Goal: Task Accomplishment & Management: Use online tool/utility

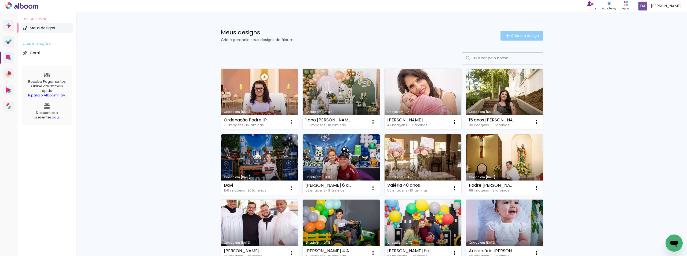
click at [520, 40] on paper-button "Criar um design" at bounding box center [521, 36] width 42 height 10
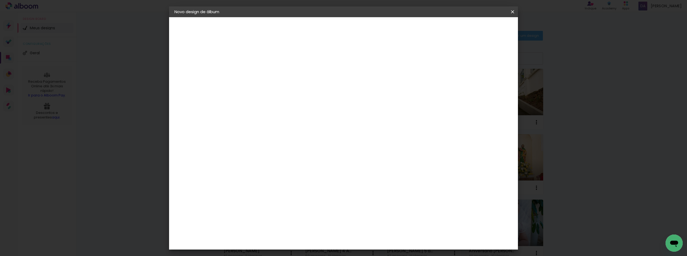
click at [262, 75] on input at bounding box center [262, 72] width 0 height 8
type input "2 Anos Heitor"
type paper-input "2 Anos Heitor"
click at [0, 0] on slot "Avançar" at bounding box center [0, 0] width 0 height 0
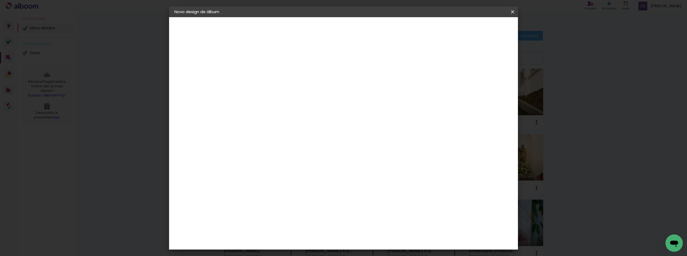
click at [269, 122] on paper-item "AlfaFotoBook" at bounding box center [276, 126] width 58 height 12
click at [0, 0] on slot "Avançar" at bounding box center [0, 0] width 0 height 0
click at [514, 12] on iron-icon at bounding box center [512, 11] width 6 height 5
